Goal: Information Seeking & Learning: Learn about a topic

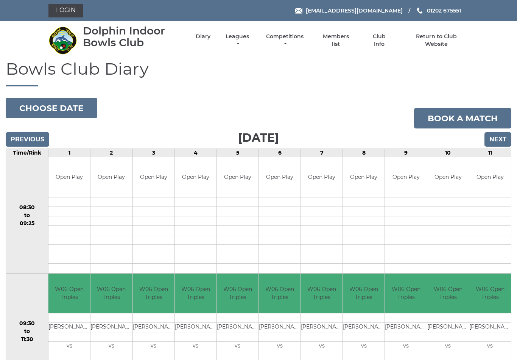
click at [500, 139] on input "Next" at bounding box center [497, 139] width 27 height 14
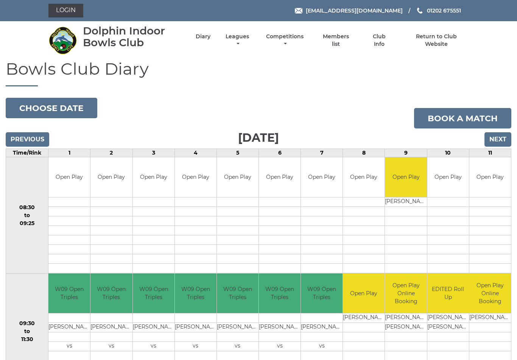
click at [503, 138] on input "Next" at bounding box center [497, 139] width 27 height 14
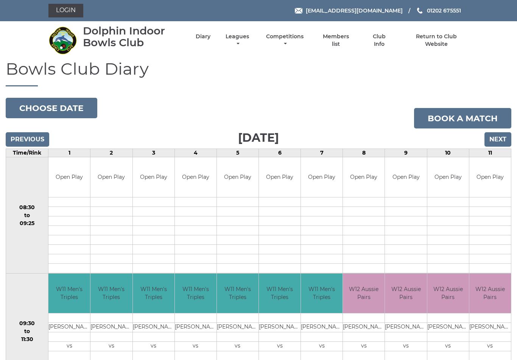
click at [251, 39] on link "Leagues" at bounding box center [237, 40] width 27 height 15
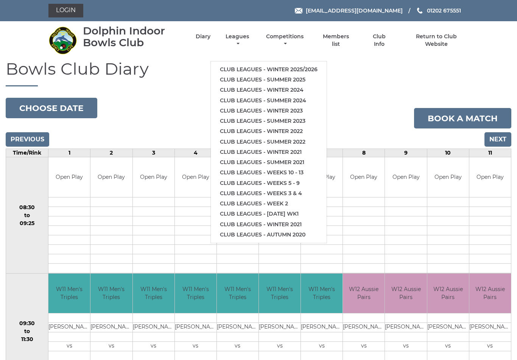
click at [308, 64] on li "Club leagues - Winter 2025/2026" at bounding box center [269, 69] width 116 height 10
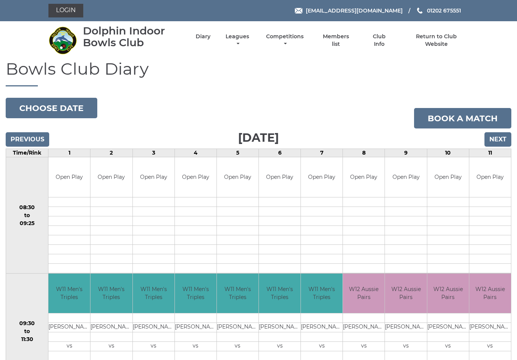
click at [250, 37] on li "Leagues Club leagues - Winter 2025/2026 Club leagues - Summer 2025 Club leagues…" at bounding box center [230, 40] width 41 height 22
click at [248, 43] on link "Leagues" at bounding box center [237, 40] width 27 height 15
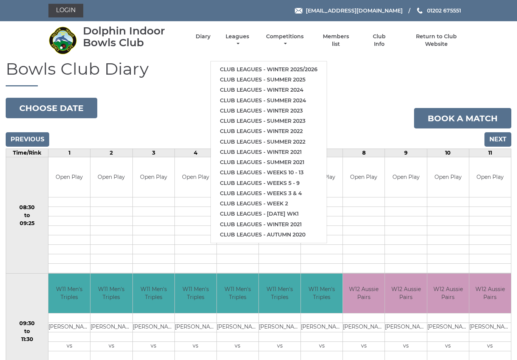
click at [302, 64] on link "Club leagues - Winter 2025/2026" at bounding box center [269, 69] width 116 height 10
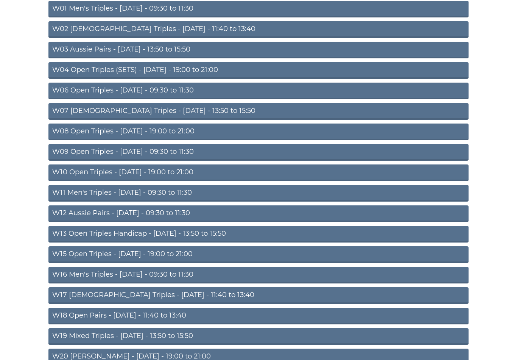
scroll to position [134, 0]
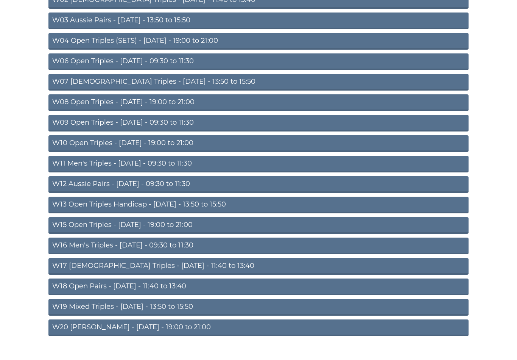
click at [148, 202] on link "W13 Open Triples Handicap - [DATE] - 13:50 to 15:50" at bounding box center [258, 204] width 420 height 17
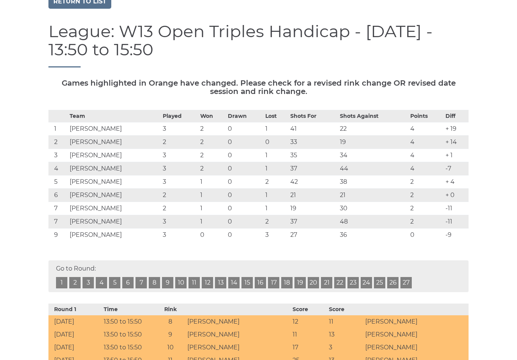
scroll to position [65, 0]
